Goal: Transaction & Acquisition: Book appointment/travel/reservation

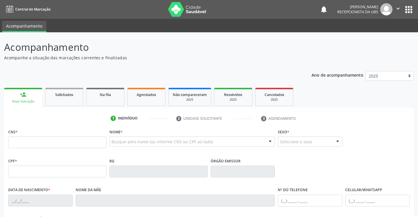
scroll to position [56, 0]
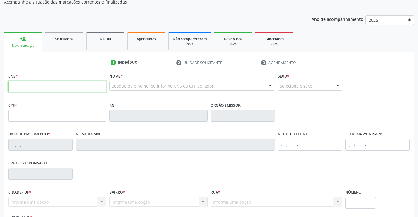
paste input "709 0038 1806 7013"
type input "709 0038 1806 7013"
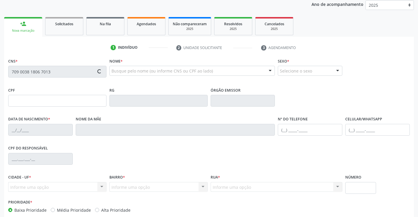
scroll to position [101, 0]
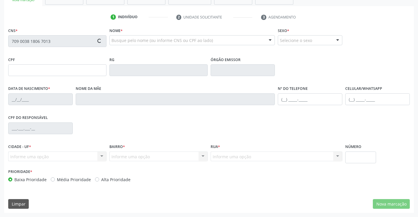
type input "140.298.854-03"
type input "[DATE]"
type input "[PERSON_NAME]"
type input "[PHONE_NUMBER]"
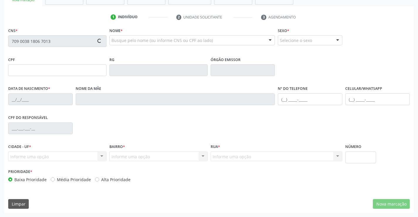
type input "319"
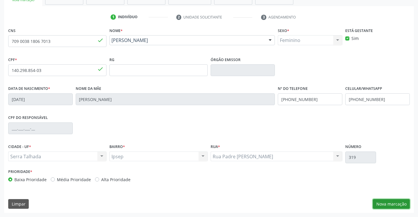
click at [384, 201] on button "Nova marcação" at bounding box center [391, 204] width 37 height 10
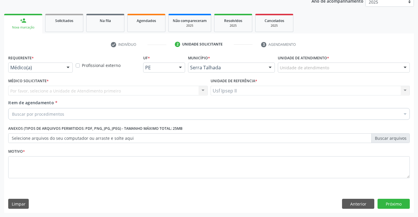
scroll to position [74, 0]
click at [346, 71] on div "Unidade de atendimento" at bounding box center [344, 67] width 132 height 10
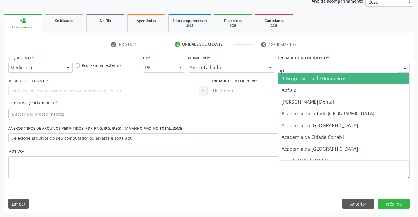
type input "ips"
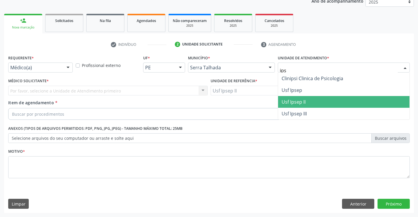
click at [295, 105] on span "Usf Ipsep II" at bounding box center [343, 102] width 131 height 12
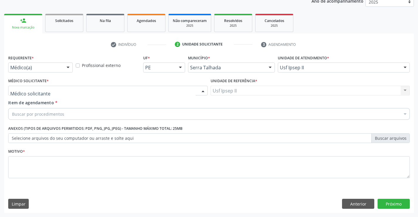
click at [132, 91] on div at bounding box center [107, 91] width 199 height 10
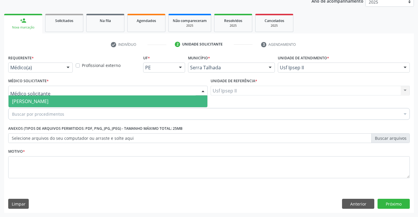
click at [125, 103] on span "[PERSON_NAME]" at bounding box center [108, 101] width 199 height 12
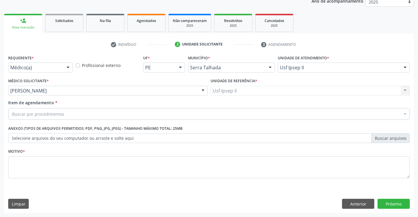
click at [122, 113] on div "Buscar por procedimentos" at bounding box center [208, 114] width 401 height 12
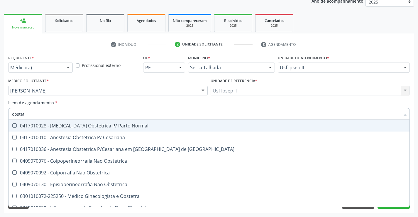
type input "obstetr"
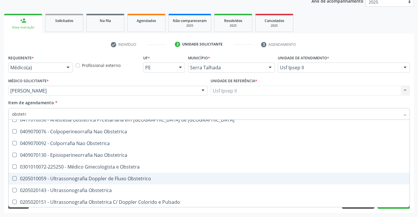
scroll to position [30, 0]
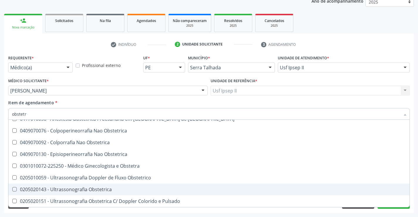
click at [97, 191] on div "0205020143 - Ultrassonografia Obstetrica" at bounding box center [209, 189] width 394 height 5
checkbox Obstetrica "true"
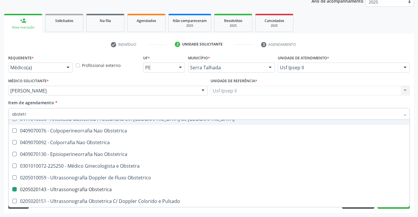
click at [101, 102] on div "Item de agendamento * obstetr Desfazer seleção 0417010028 - [MEDICAL_DATA] Obst…" at bounding box center [208, 108] width 401 height 18
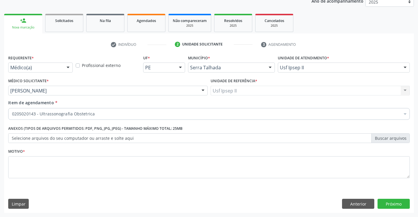
scroll to position [0, 0]
click at [75, 162] on textarea at bounding box center [208, 167] width 401 height 22
type textarea "gestante"
click at [389, 202] on button "Próximo" at bounding box center [393, 203] width 32 height 10
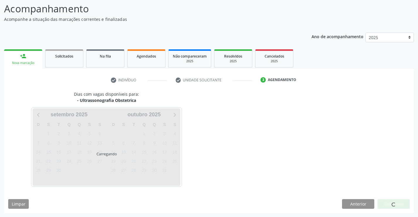
scroll to position [38, 0]
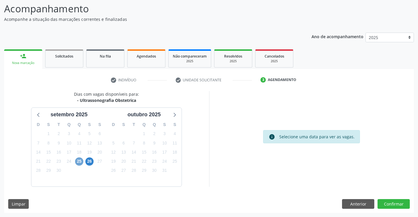
click at [80, 164] on span "25" at bounding box center [79, 161] width 8 height 8
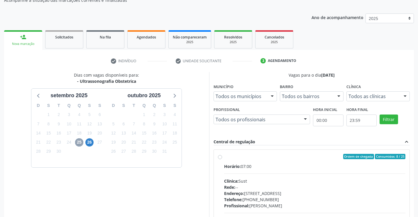
scroll to position [68, 0]
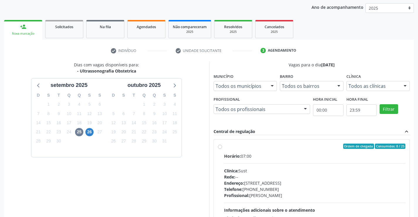
click at [376, 81] on div "Clínica Todos as clínicas Todos as clínicas Sust Nenhum resultado encontrado pa…" at bounding box center [378, 81] width 64 height 19
click at [375, 82] on div "Todos as clínicas" at bounding box center [378, 86] width 64 height 10
click at [90, 129] on span "26" at bounding box center [89, 132] width 8 height 8
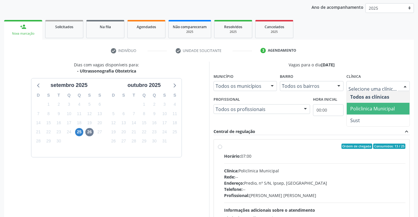
click at [366, 108] on span "Policlinica Municipal" at bounding box center [372, 108] width 45 height 6
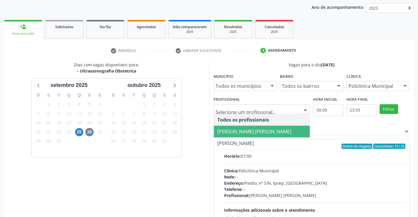
click at [252, 130] on span "[PERSON_NAME] [PERSON_NAME]" at bounding box center [254, 131] width 74 height 6
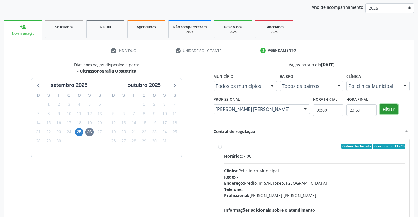
click at [396, 108] on button "Filtrar" at bounding box center [388, 109] width 18 height 10
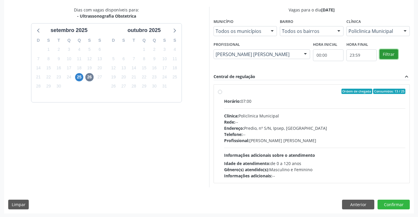
scroll to position [123, 0]
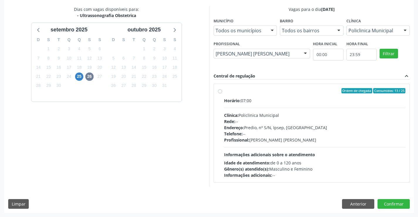
click at [176, 135] on div "Dias com vagas disponíveis para: - Ultrassonografia Obstetrica [DATE] D S T Q Q…" at bounding box center [106, 96] width 205 height 180
click at [247, 94] on label "Ordem de chegada Consumidos: 13 / 25 Horário: 07:00 Clínica: Policlinica Munici…" at bounding box center [314, 133] width 181 height 90
click at [222, 93] on input "Ordem de chegada Consumidos: 13 / 25 Horário: 07:00 Clínica: Policlinica Munici…" at bounding box center [220, 90] width 4 height 5
radio input "true"
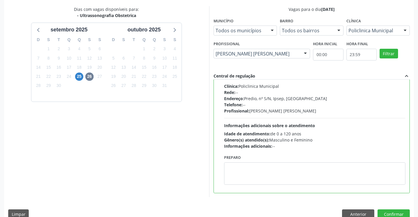
scroll to position [134, 0]
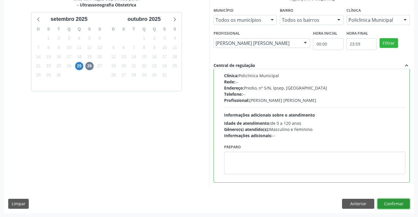
click at [383, 205] on button "Confirmar" at bounding box center [393, 203] width 32 height 10
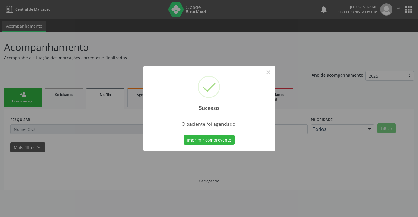
scroll to position [0, 0]
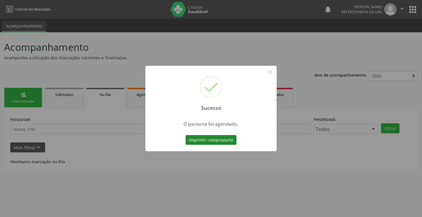
click at [198, 137] on button "Imprimir comprovante" at bounding box center [211, 140] width 51 height 10
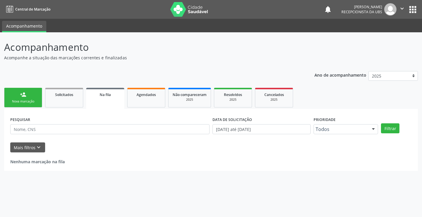
click at [26, 95] on div "person_add" at bounding box center [23, 94] width 6 height 6
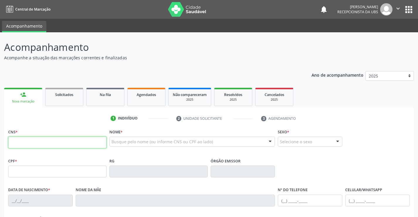
click at [30, 145] on input "text" at bounding box center [57, 142] width 98 height 12
paste input "700 0061 6035 9708"
type input "700 0061 6035 9708"
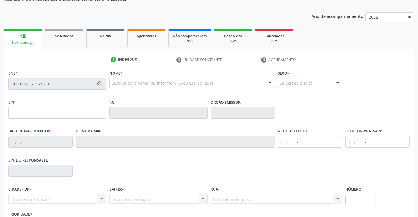
type input "[DATE]"
type input "Geolandia [PERSON_NAME]"
type input "[PHONE_NUMBER]"
type input "438"
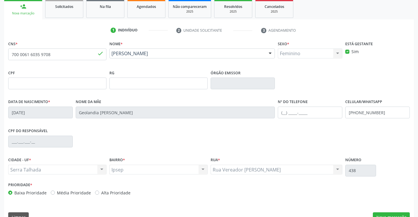
scroll to position [101, 0]
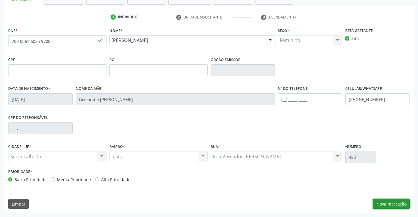
click at [392, 205] on button "Nova marcação" at bounding box center [391, 204] width 37 height 10
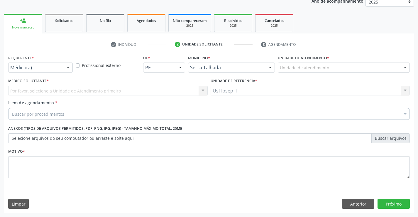
scroll to position [74, 0]
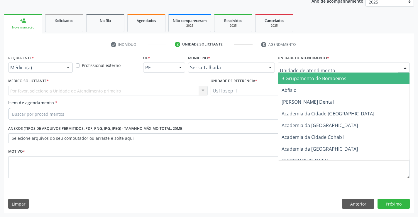
click at [344, 70] on div at bounding box center [344, 67] width 132 height 10
type input "ips"
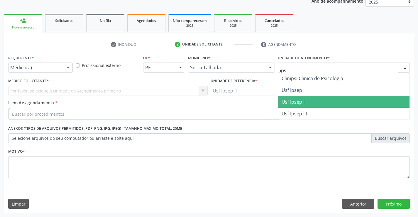
click at [305, 104] on span "Usf Ipsep II" at bounding box center [293, 101] width 24 height 6
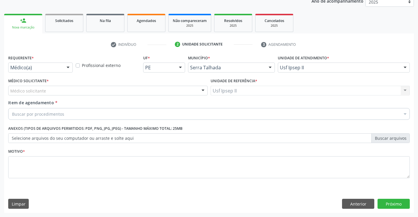
click at [55, 92] on div "Médico solicitante" at bounding box center [107, 91] width 199 height 10
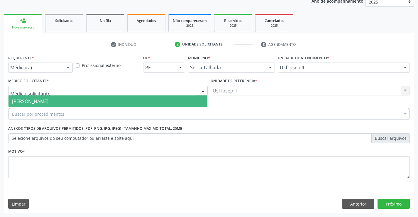
click at [48, 100] on span "[PERSON_NAME]" at bounding box center [30, 101] width 36 height 6
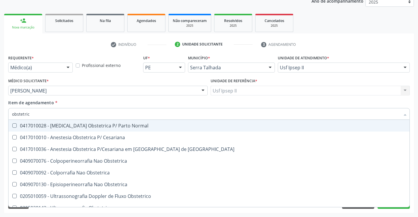
type input "obstetrica"
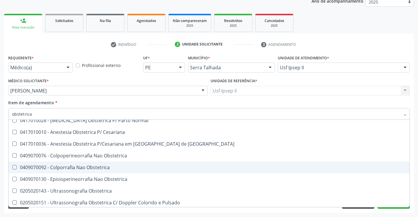
scroll to position [7, 0]
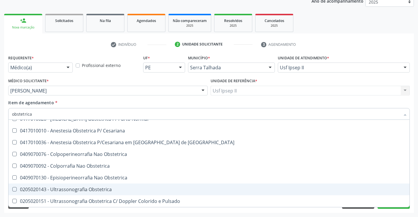
click at [70, 191] on div "0205020143 - Ultrassonografia Obstetrica" at bounding box center [209, 189] width 394 height 5
checkbox Obstetrica "true"
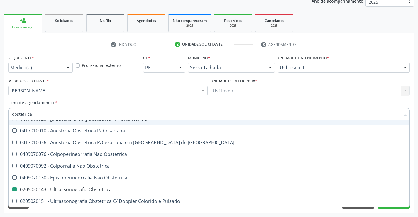
click at [76, 101] on div "Item de agendamento * obstetrica Desfazer seleção 0417010028 - [MEDICAL_DATA] O…" at bounding box center [208, 108] width 401 height 18
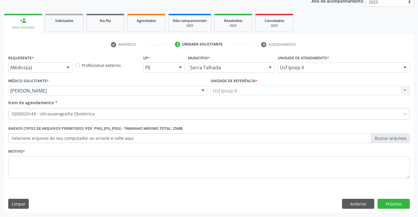
scroll to position [0, 0]
click at [39, 171] on textarea at bounding box center [208, 167] width 401 height 22
type textarea "gestante"
click at [389, 201] on button "Próximo" at bounding box center [393, 203] width 32 height 10
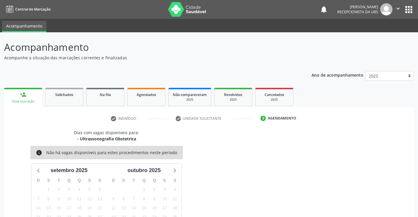
scroll to position [56, 0]
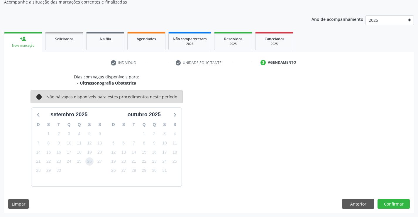
click at [91, 160] on span "26" at bounding box center [89, 161] width 8 height 8
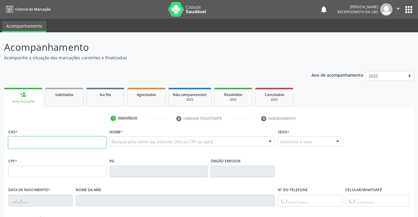
scroll to position [55, 0]
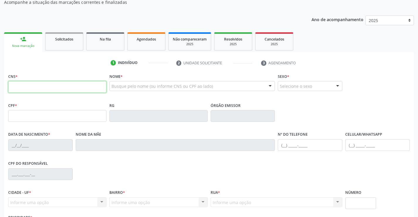
click at [32, 87] on input "text" at bounding box center [57, 87] width 98 height 12
paste input "703 4082 3117 7219"
type input "703 4082 3117 7219"
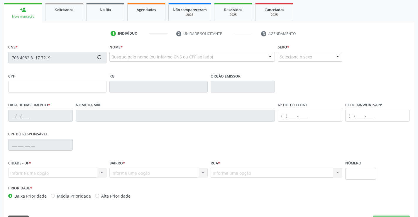
type input "107.219.494-52"
type input "31/03/2009"
type input "Luciane Rodrigues dos Santos Sousa"
type input "(87) 99999-9999"
type input "000.267.684-29"
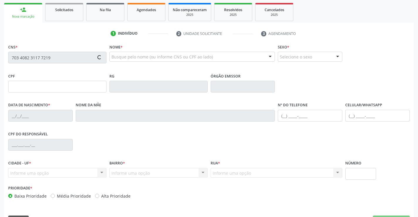
type input "1069"
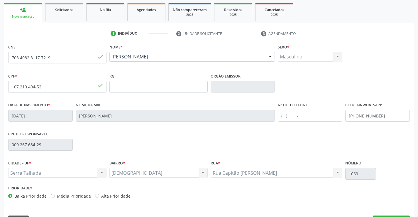
scroll to position [101, 0]
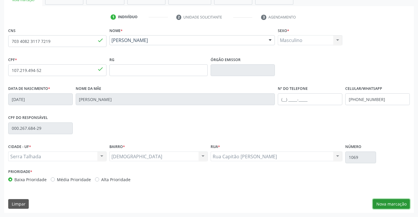
click at [387, 201] on button "Nova marcação" at bounding box center [391, 204] width 37 height 10
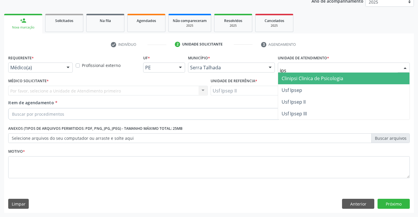
type input "ipse"
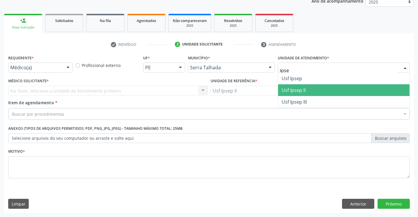
click at [292, 91] on span "Usf Ipsep II" at bounding box center [293, 90] width 24 height 6
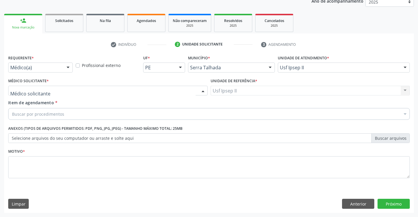
click at [139, 87] on div at bounding box center [107, 91] width 199 height 10
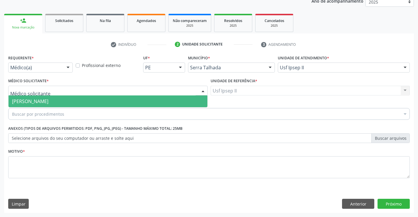
click at [127, 102] on span "[PERSON_NAME]" at bounding box center [108, 101] width 199 height 12
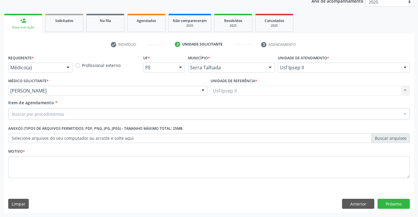
click at [117, 112] on div "Buscar por procedimentos" at bounding box center [208, 114] width 401 height 12
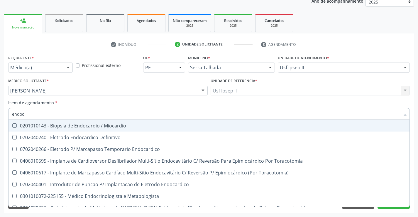
type input "endocr"
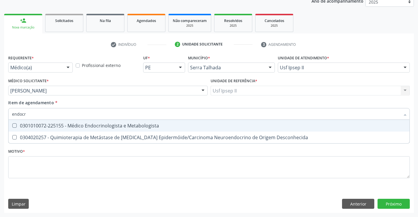
click at [115, 127] on div "0301010072-225155 - Médico Endocrinologista e Metabologista" at bounding box center [209, 125] width 394 height 5
checkbox Metabologista "true"
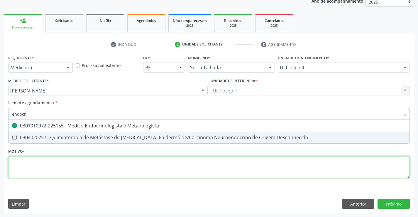
click at [77, 167] on div "Requerente * Médico(a) Médico(a) Enfermeiro(a) Paciente Nenhum resultado encont…" at bounding box center [208, 119] width 401 height 133
type textarea "e"
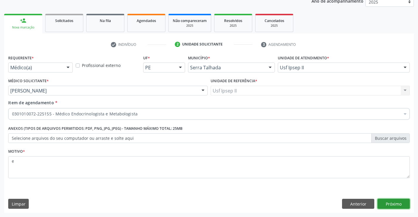
click at [404, 200] on button "Próximo" at bounding box center [393, 203] width 32 height 10
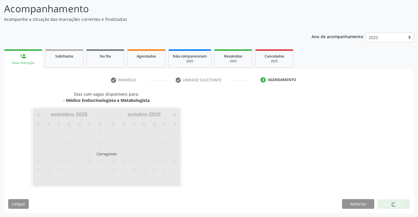
scroll to position [38, 0]
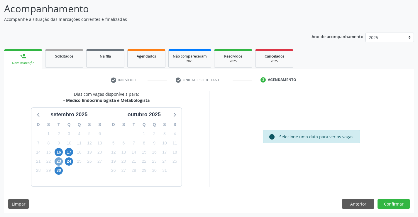
click at [60, 161] on span "23" at bounding box center [59, 161] width 8 height 8
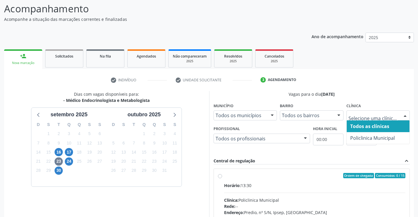
click at [392, 111] on div at bounding box center [378, 115] width 64 height 10
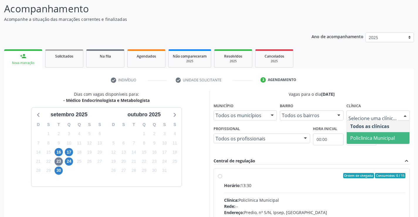
click at [381, 135] on span "Policlinica Municipal" at bounding box center [372, 138] width 45 height 6
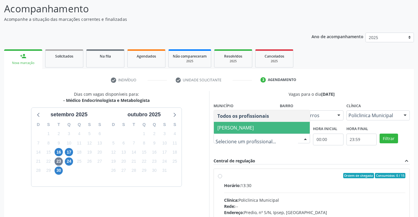
click at [254, 128] on span "Livya Susany Bezerra de Lima" at bounding box center [235, 127] width 36 height 6
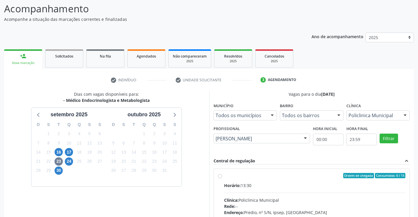
click at [276, 161] on div "Central de regulação expand_less" at bounding box center [311, 160] width 196 height 7
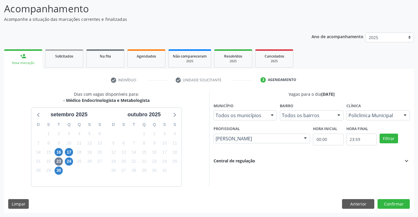
click at [276, 161] on div "Central de regulação expand_more" at bounding box center [311, 160] width 196 height 6
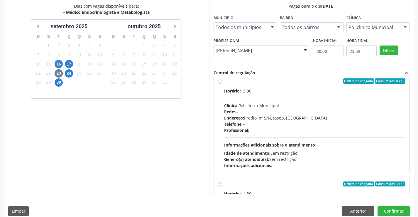
scroll to position [0, 0]
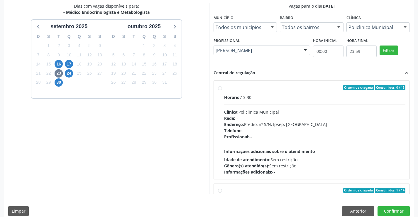
click at [305, 123] on div "Endereço: Predio, nº S/N, Ipsep, Serra Talhada - PE" at bounding box center [314, 124] width 181 height 6
click at [222, 90] on input "Ordem de chegada Consumidos: 0 / 15 Horário: 13:30 Clínica: Policlinica Municip…" at bounding box center [220, 87] width 4 height 5
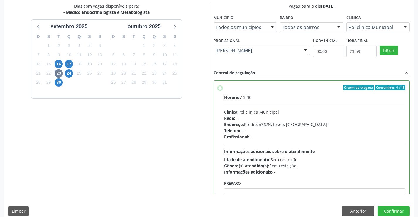
radio input "true"
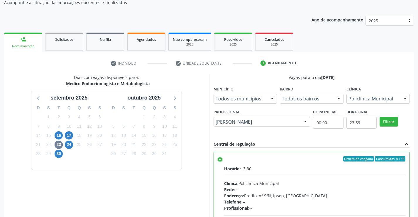
scroll to position [46, 0]
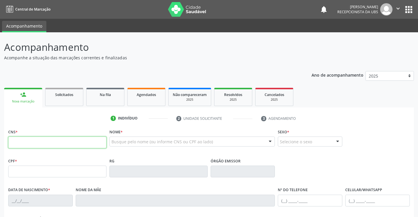
scroll to position [45, 0]
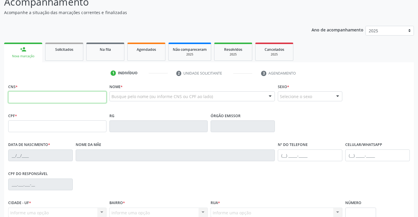
paste input "705 6094 1822 0210"
type input "705 6094 1822 0210"
type input "000.267.684-29"
type input "08/02/1975"
type input "Maria de Lourdes dos Santos"
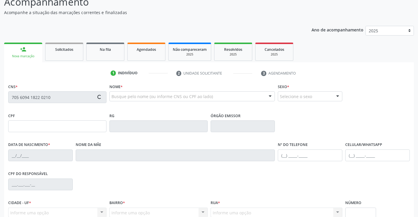
type input "(87) 99940-0154"
type input "1069"
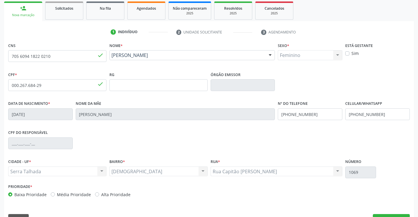
scroll to position [101, 0]
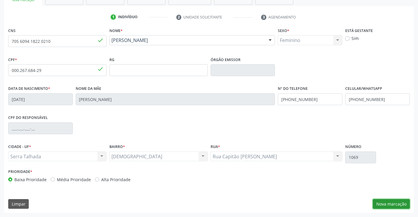
click at [383, 204] on button "Nova marcação" at bounding box center [391, 204] width 37 height 10
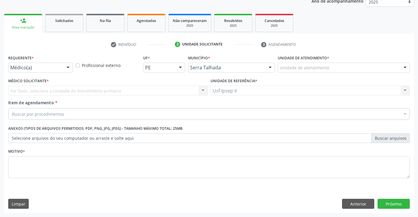
scroll to position [74, 0]
click at [110, 89] on div "Por favor, selecione a Unidade de Atendimento primeiro Nenhum resultado encontr…" at bounding box center [107, 91] width 199 height 10
click at [112, 89] on div "Por favor, selecione a Unidade de Atendimento primeiro Nenhum resultado encontr…" at bounding box center [107, 91] width 199 height 10
click at [111, 93] on div "Por favor, selecione a Unidade de Atendimento primeiro Nenhum resultado encontr…" at bounding box center [107, 91] width 199 height 10
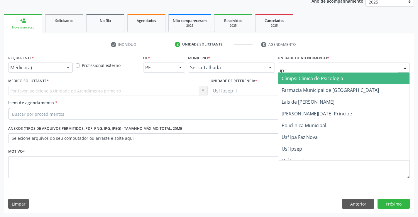
type input "ips"
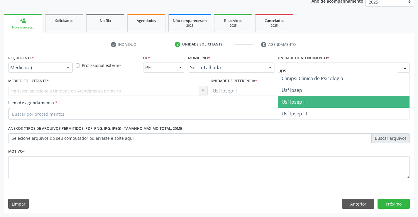
click at [290, 102] on span "Usf Ipsep II" at bounding box center [293, 101] width 24 height 6
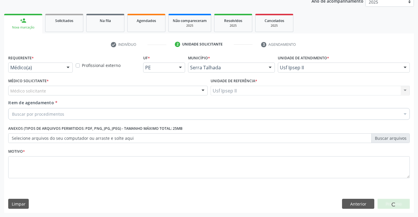
click at [77, 92] on div "Médico solicitante" at bounding box center [107, 91] width 199 height 10
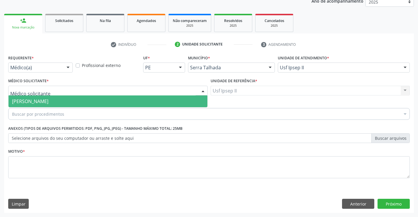
click at [77, 96] on span "[PERSON_NAME]" at bounding box center [108, 101] width 199 height 12
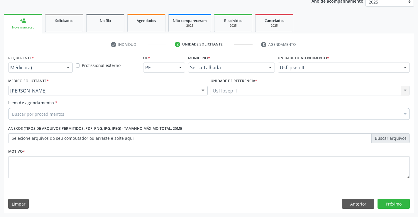
click at [129, 104] on div "Item de agendamento * Buscar por procedimentos Selecionar todos 0304070076 - .Q…" at bounding box center [208, 108] width 401 height 18
click at [127, 114] on div "Buscar por procedimentos" at bounding box center [208, 114] width 401 height 12
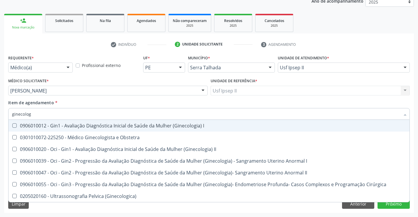
type input "ginecologi"
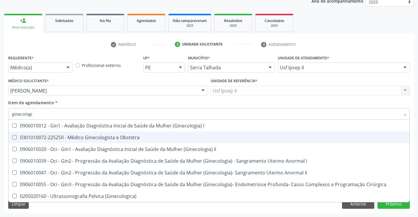
click at [112, 137] on div "0301010072-225250 - Médico Ginecologista e Obstetra" at bounding box center [209, 137] width 394 height 5
checkbox Obstetra "true"
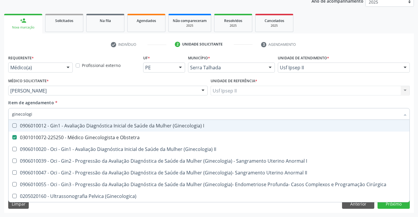
click at [92, 102] on div "Item de agendamento * ginecologi Desfazer seleção 0906010012 - Gin1 - Avaliação…" at bounding box center [208, 108] width 401 height 18
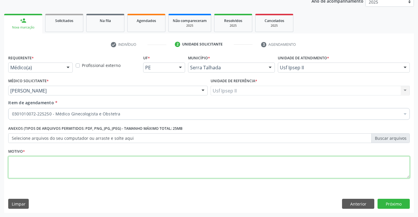
click at [60, 165] on textarea at bounding box center [208, 167] width 401 height 22
type textarea "a"
click at [385, 204] on button "Próximo" at bounding box center [393, 203] width 32 height 10
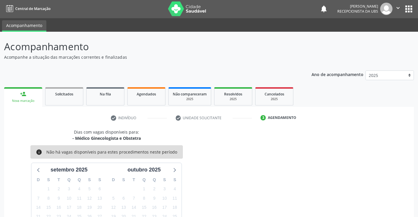
scroll to position [0, 0]
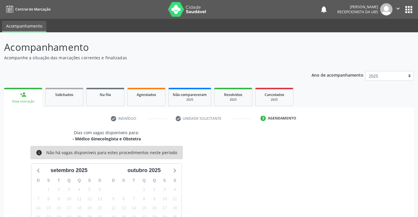
click at [12, 95] on link "person_add Nova marcação" at bounding box center [23, 98] width 38 height 20
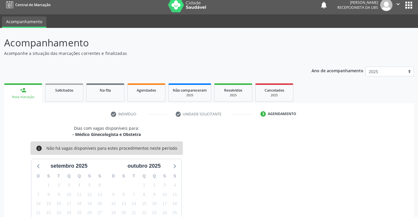
scroll to position [56, 0]
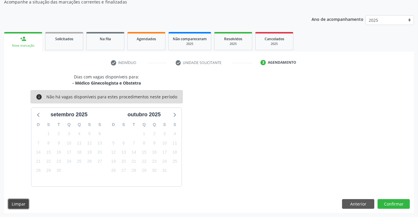
click at [25, 206] on button "Limpar" at bounding box center [18, 204] width 21 height 10
click at [362, 206] on button "Anterior" at bounding box center [358, 204] width 32 height 10
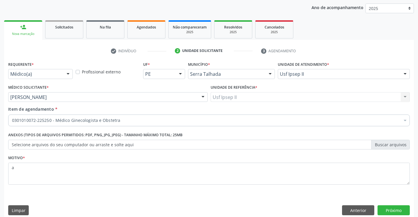
scroll to position [74, 0]
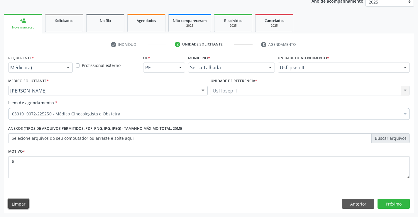
click at [27, 206] on button "Limpar" at bounding box center [18, 203] width 21 height 10
click at [346, 209] on div "Requerente * Médico(a) Médico(a) Enfermeiro(a) Paciente Nenhum resultado encont…" at bounding box center [208, 132] width 409 height 159
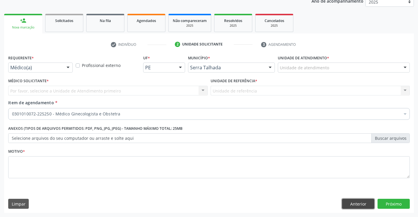
click at [351, 205] on button "Anterior" at bounding box center [358, 203] width 32 height 10
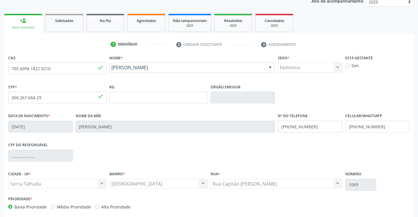
scroll to position [101, 0]
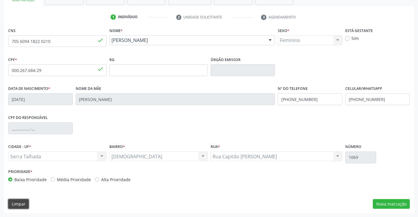
click at [26, 205] on button "Limpar" at bounding box center [18, 204] width 21 height 10
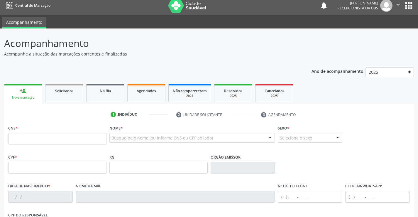
scroll to position [0, 0]
